Goal: Information Seeking & Learning: Learn about a topic

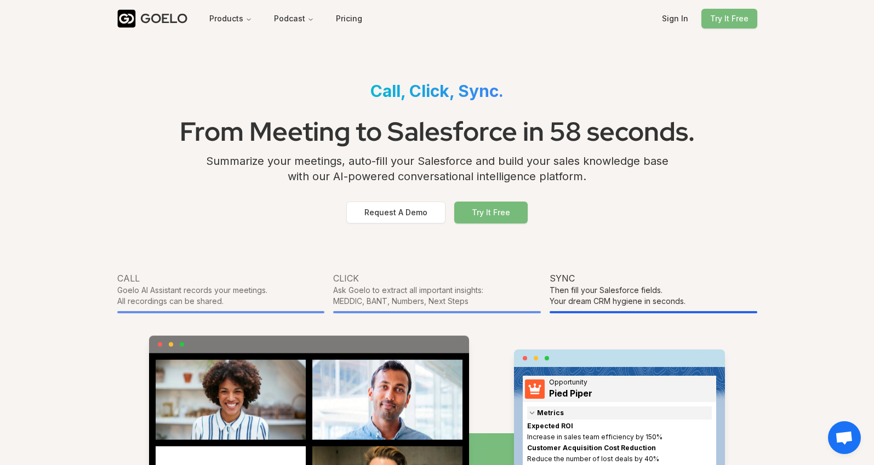
click at [330, 127] on h1 "From Meeting to Salesforce in 58 seconds." at bounding box center [437, 132] width 640 height 44
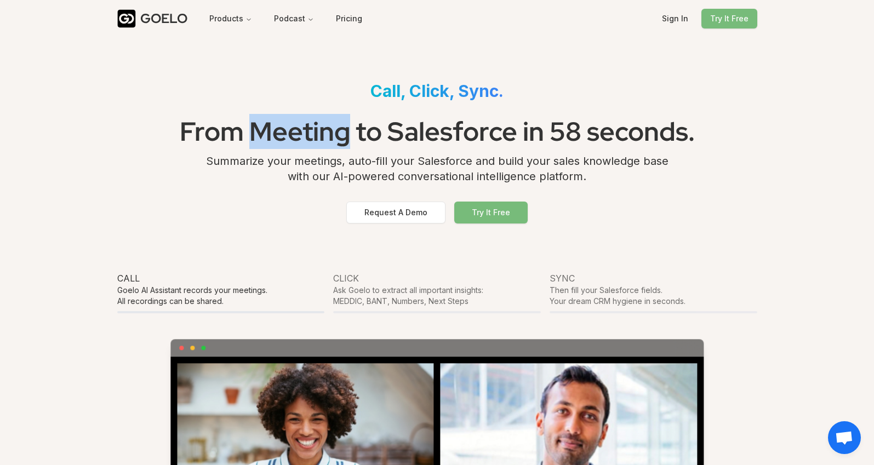
scroll to position [1, 0]
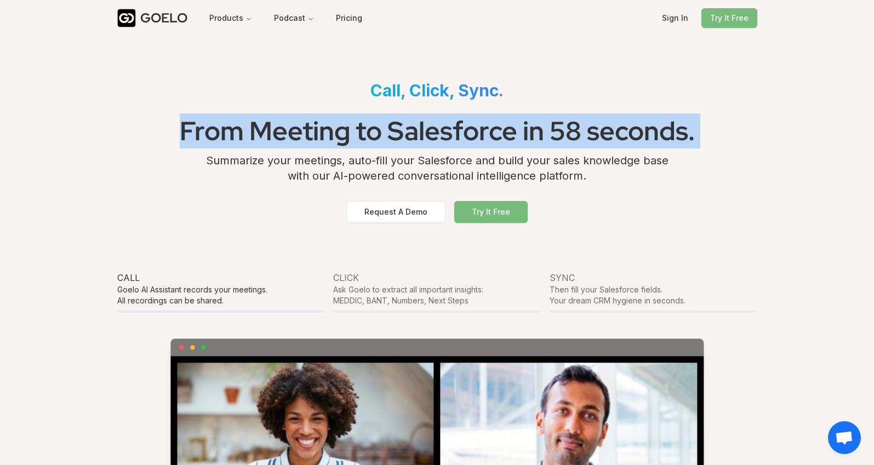
click at [330, 127] on h1 "From Meeting to Salesforce in 58 seconds." at bounding box center [437, 131] width 640 height 44
click at [346, 141] on h1 "From Meeting to Salesforce in 58 seconds." at bounding box center [437, 131] width 640 height 44
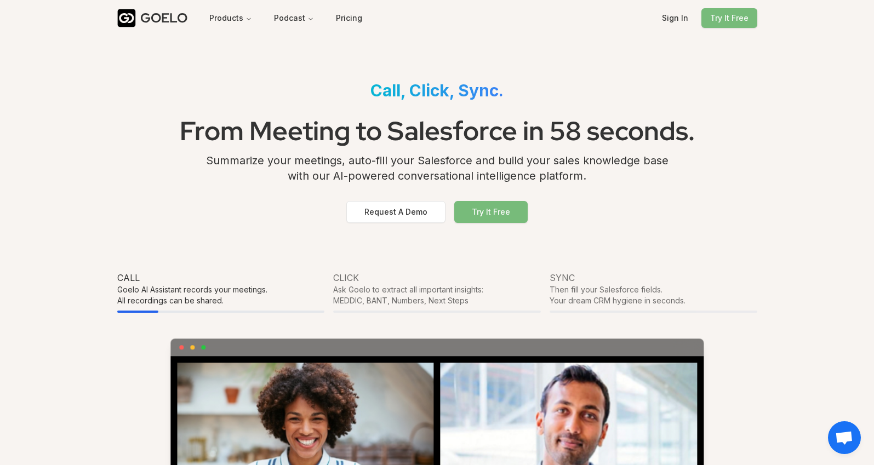
click at [357, 165] on div "Summarize your meetings, auto-fill your Salesforce and build your sales knowled…" at bounding box center [437, 172] width 640 height 39
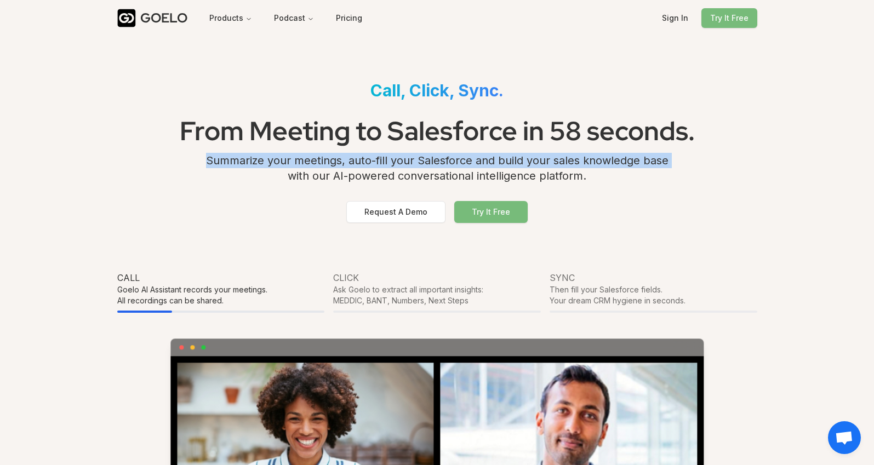
drag, startPoint x: 357, startPoint y: 165, endPoint x: 381, endPoint y: 88, distance: 80.8
click at [358, 164] on div "Summarize your meetings, auto-fill your Salesforce and build your sales knowled…" at bounding box center [437, 172] width 640 height 39
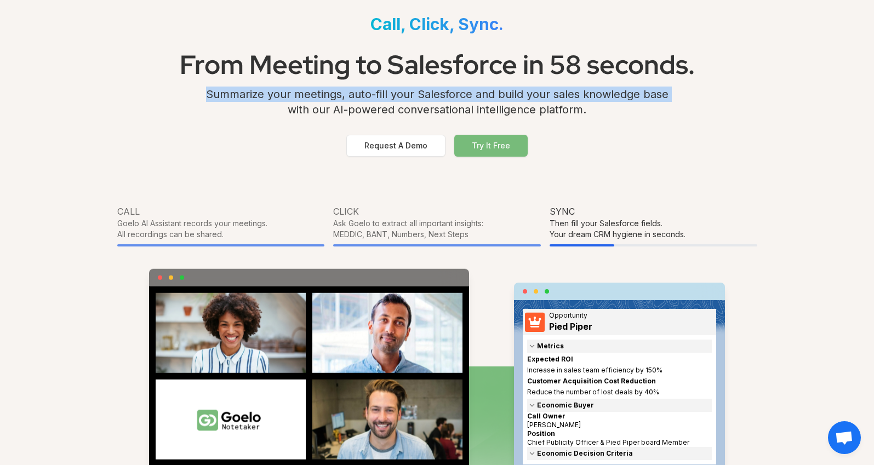
scroll to position [0, 0]
